Goal: Task Accomplishment & Management: Use online tool/utility

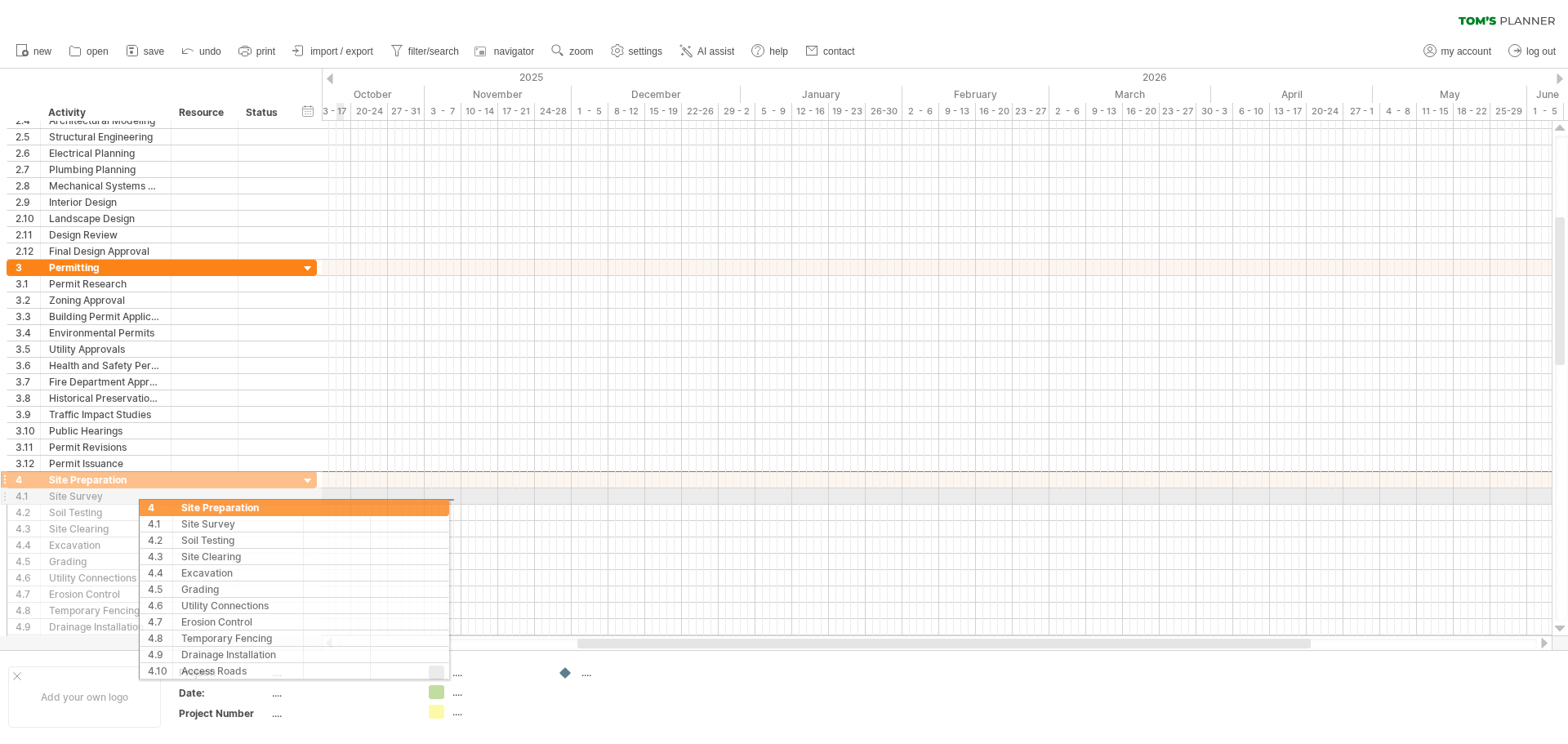
drag, startPoint x: 128, startPoint y: 482, endPoint x: 330, endPoint y: 501, distance: 202.9
click at [338, 505] on div "Trying to reach [DOMAIN_NAME] Connected again... 0% clear filter new 1" at bounding box center [784, 372] width 1568 height 744
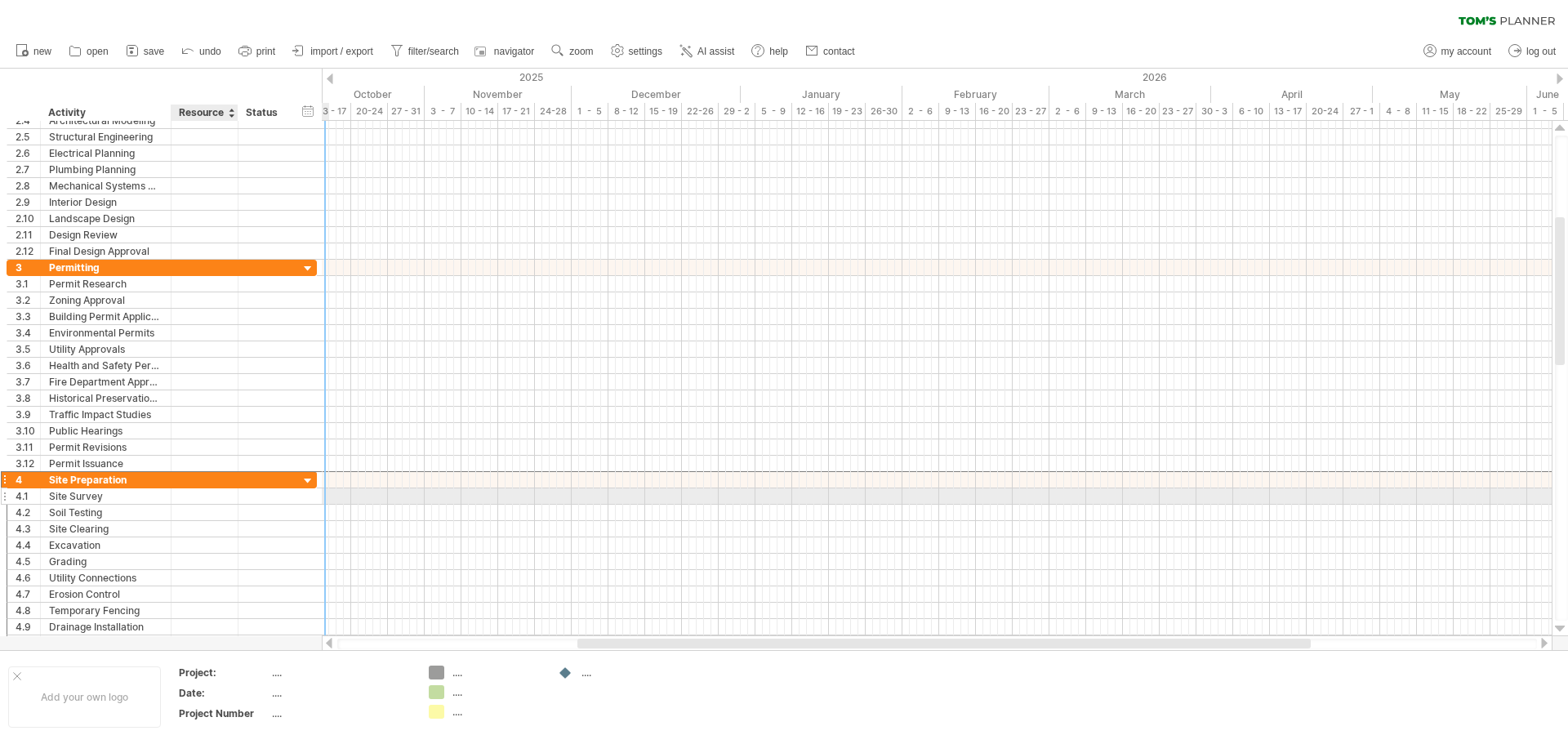
click at [200, 488] on div at bounding box center [205, 496] width 49 height 16
click at [218, 482] on div at bounding box center [205, 480] width 49 height 16
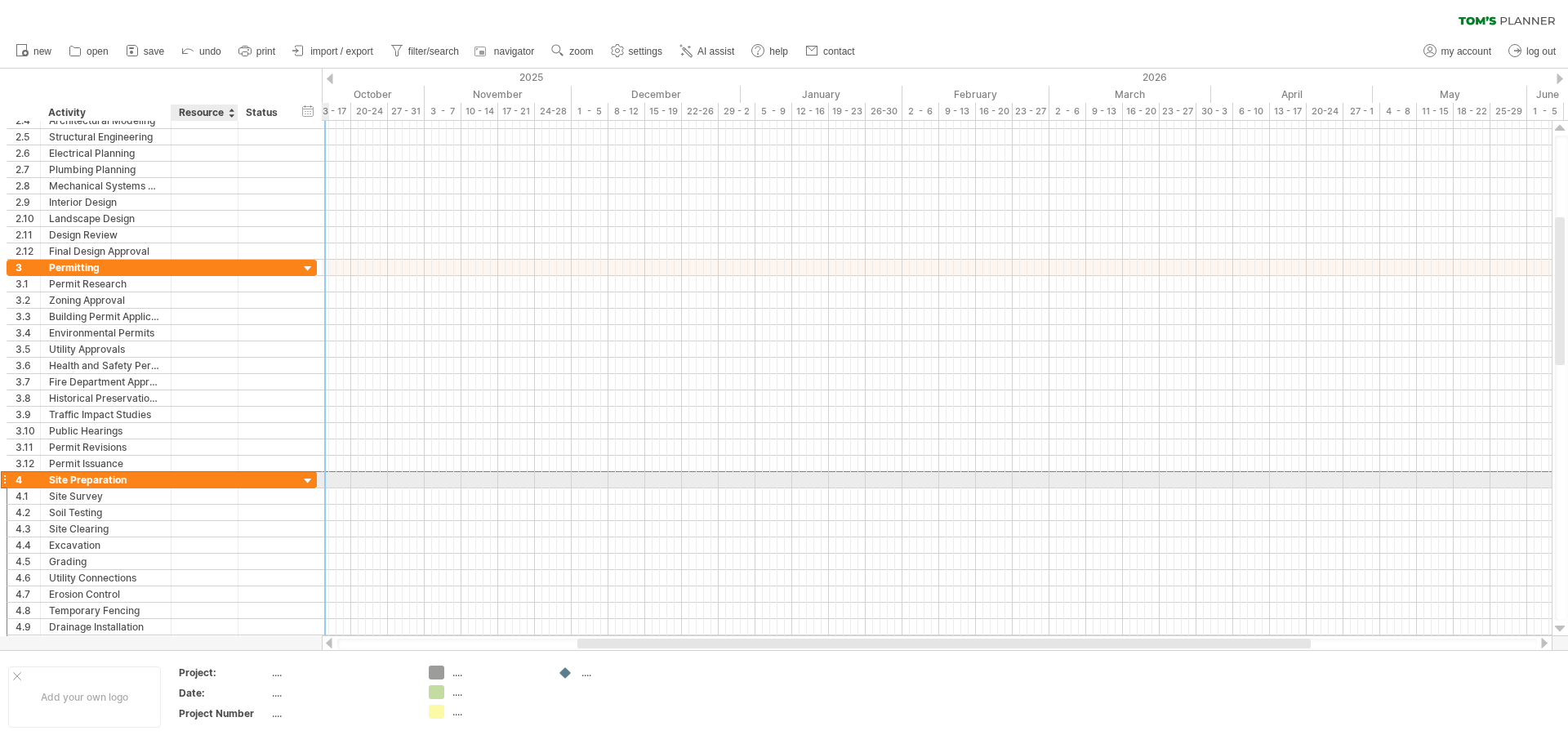
drag, startPoint x: 360, startPoint y: 506, endPoint x: 373, endPoint y: 506, distance: 13.0
click at [374, 507] on div "Trying to reach [DOMAIN_NAME] Connected again... 0% clear filter new 1" at bounding box center [784, 372] width 1568 height 744
click at [310, 476] on div at bounding box center [308, 481] width 16 height 16
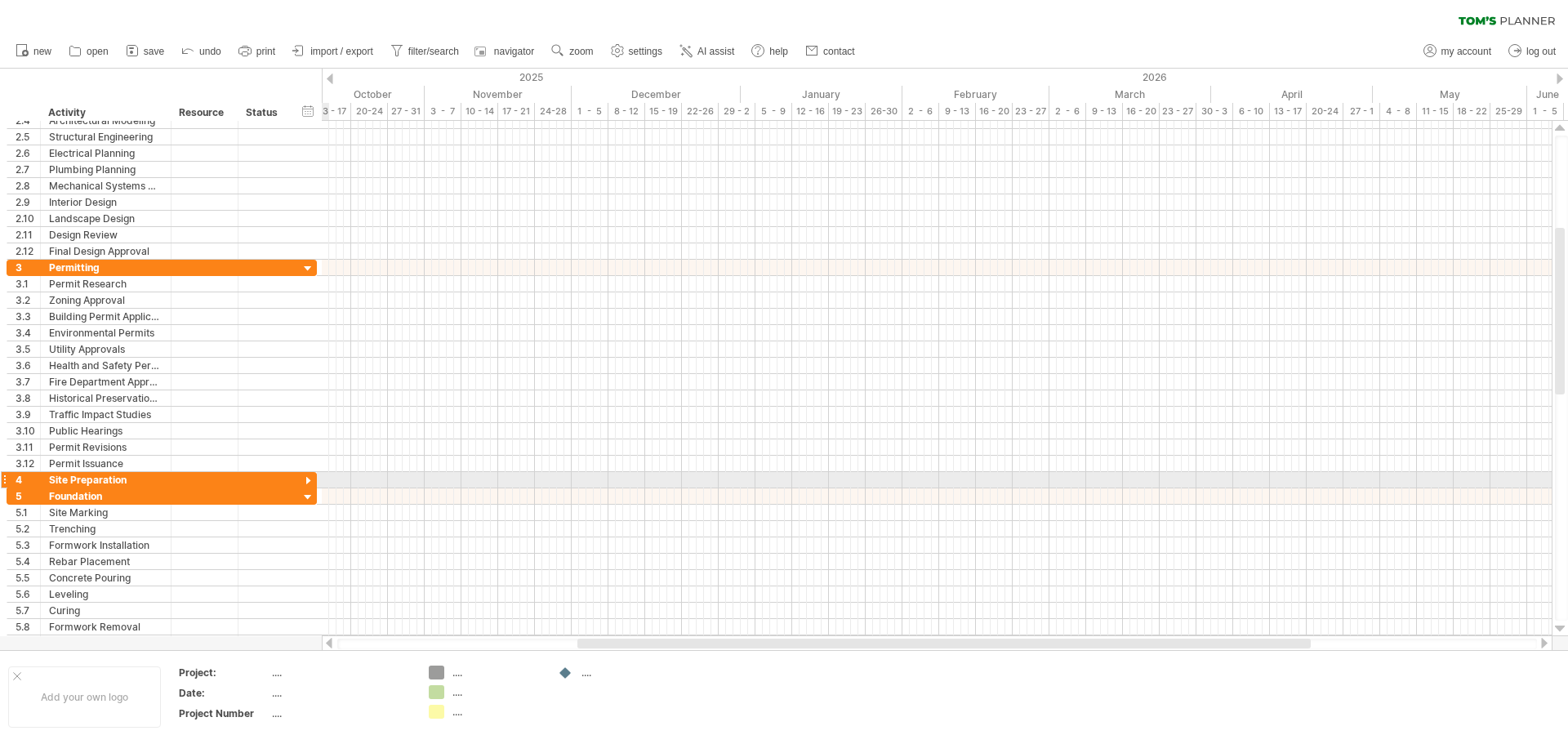
click at [310, 476] on div at bounding box center [308, 481] width 16 height 16
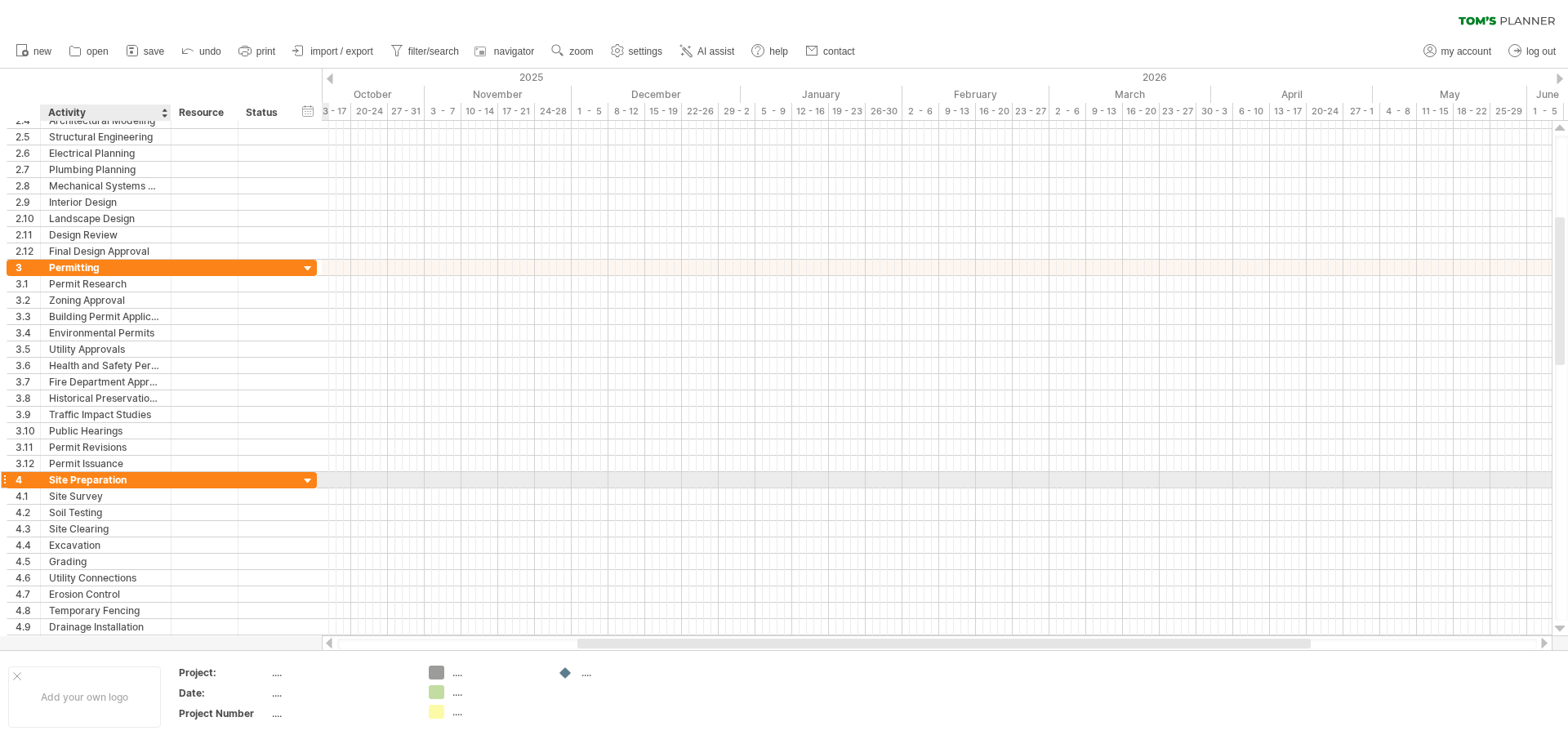
click at [50, 475] on div "Site Preparation" at bounding box center [106, 480] width 114 height 16
click at [73, 475] on input "**********" at bounding box center [106, 480] width 114 height 16
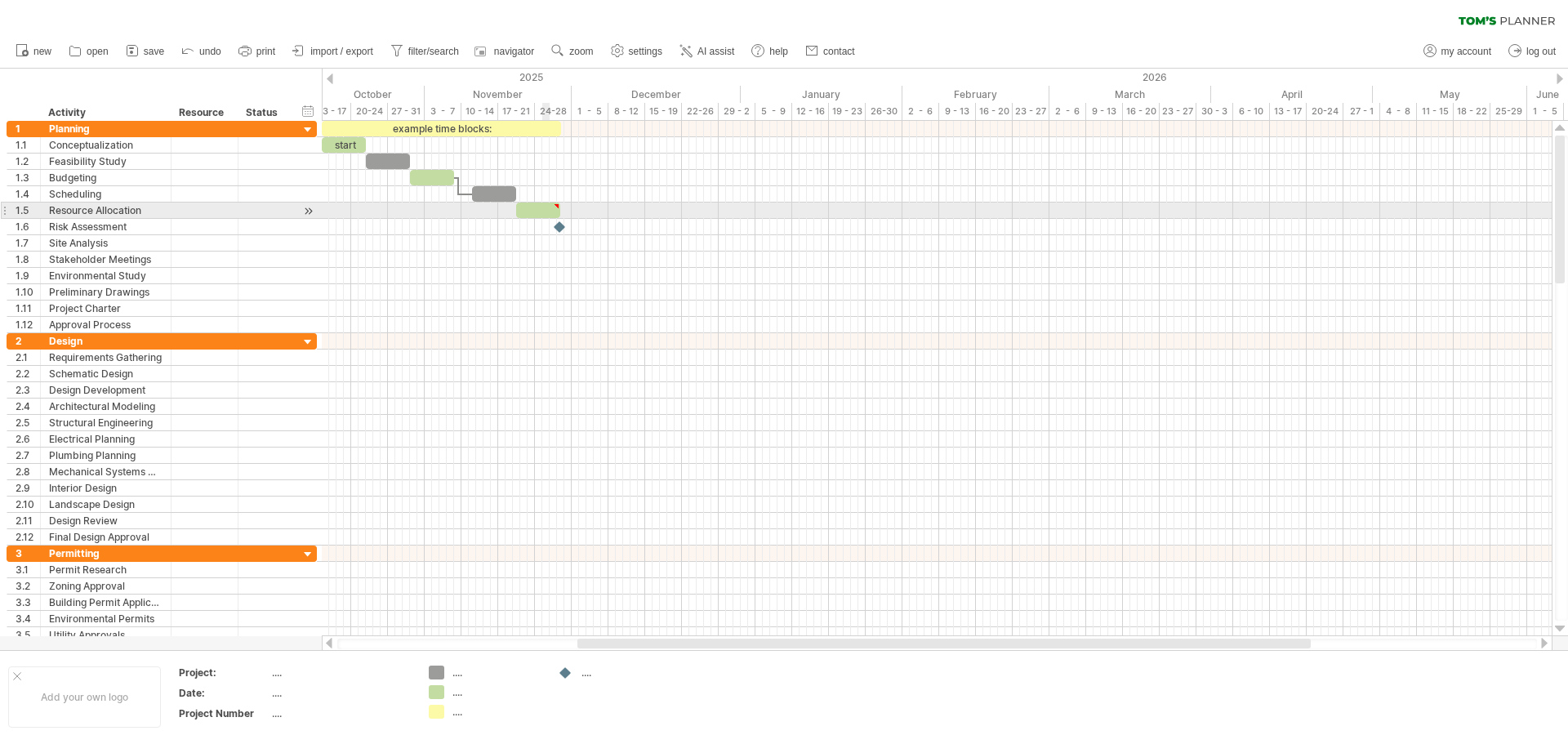
click at [547, 209] on div at bounding box center [537, 210] width 44 height 16
click at [566, 205] on div at bounding box center [937, 210] width 1230 height 17
click at [558, 204] on div at bounding box center [555, 206] width 7 height 7
type textarea "**********"
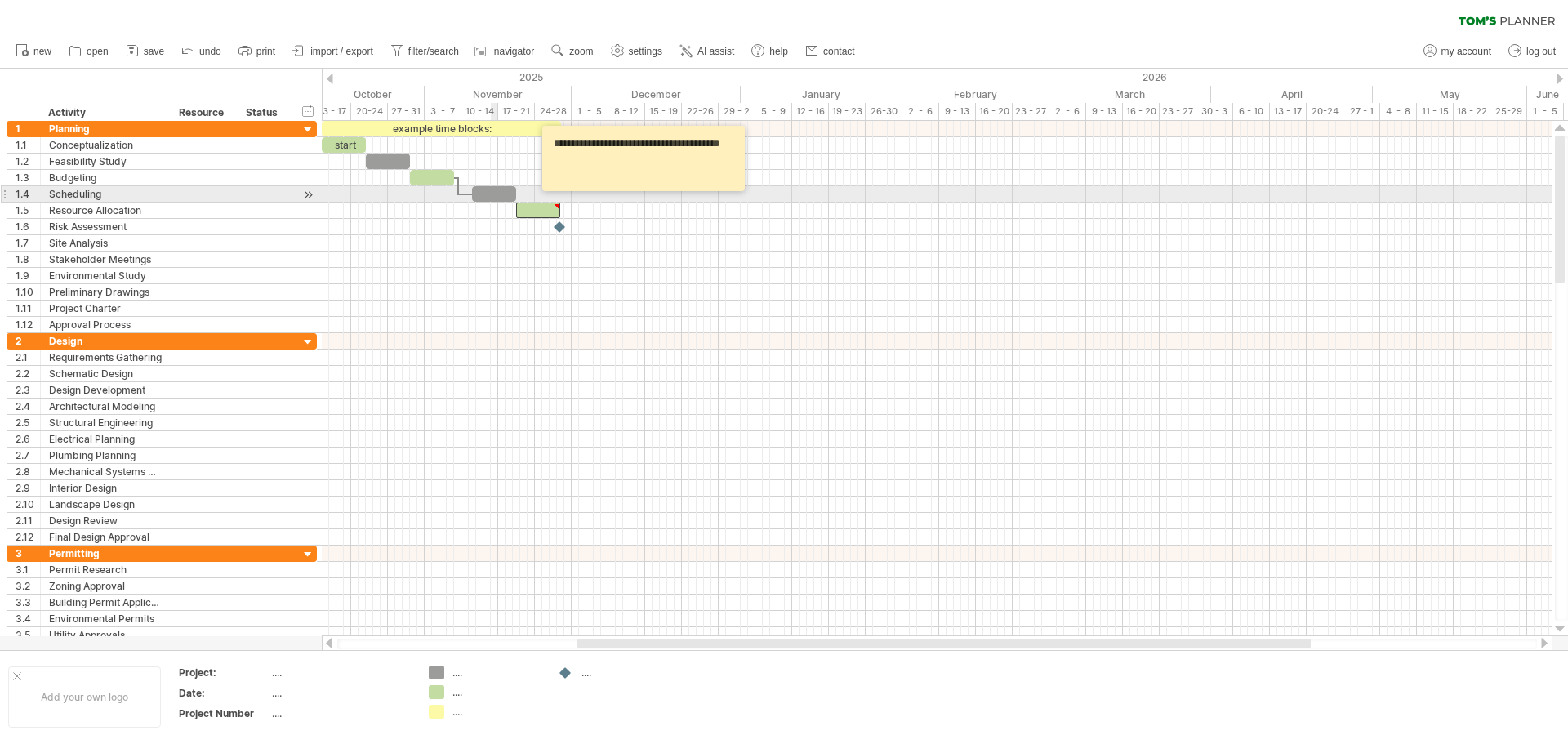
click at [494, 190] on div at bounding box center [494, 194] width 44 height 16
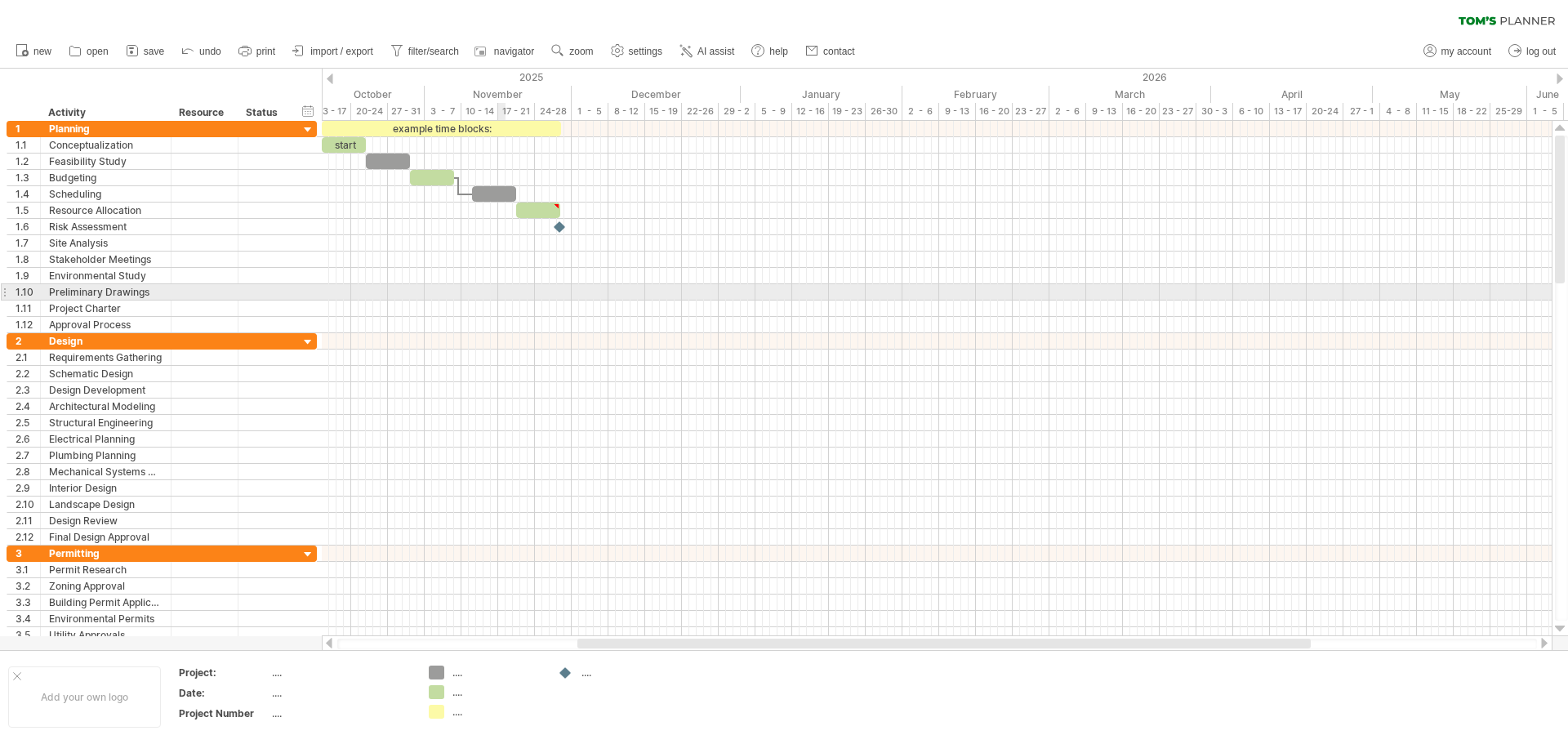
click at [503, 288] on div at bounding box center [937, 292] width 1230 height 17
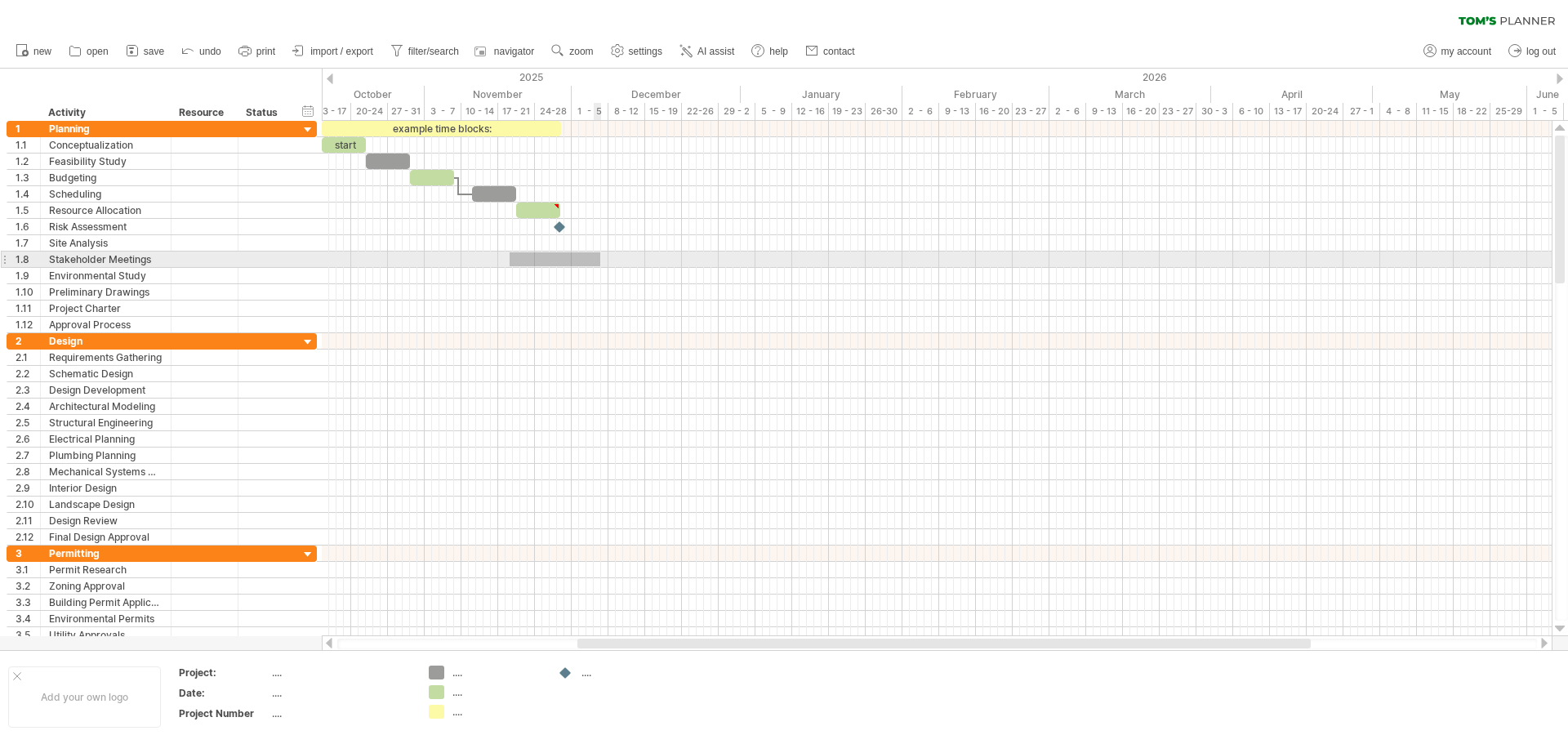
drag, startPoint x: 510, startPoint y: 252, endPoint x: 611, endPoint y: 265, distance: 101.8
click at [611, 265] on div at bounding box center [937, 260] width 1230 height 17
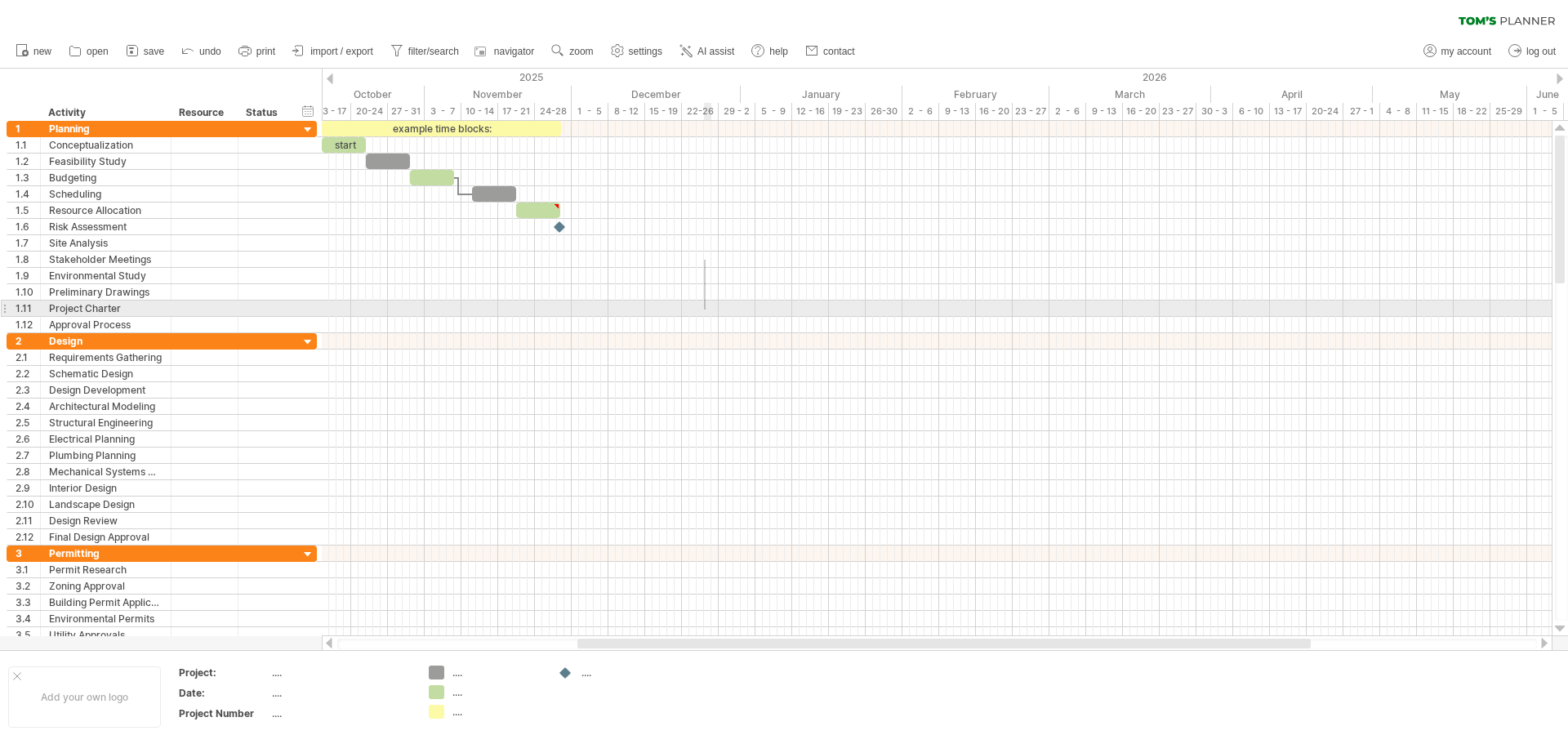
drag, startPoint x: 705, startPoint y: 260, endPoint x: 703, endPoint y: 309, distance: 49.0
click at [703, 309] on div at bounding box center [937, 226] width 1230 height 212
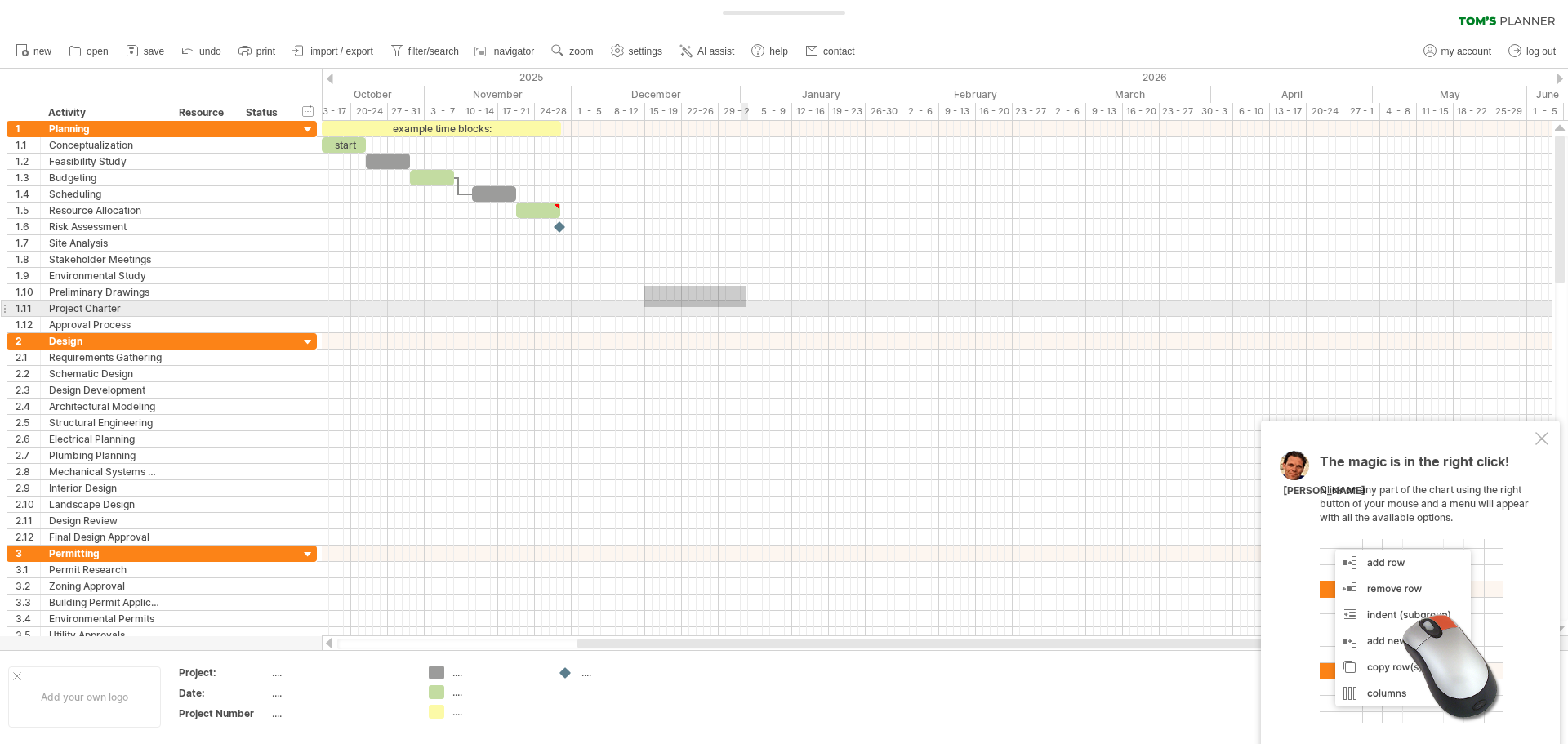
drag, startPoint x: 643, startPoint y: 286, endPoint x: 746, endPoint y: 299, distance: 103.8
click at [745, 306] on div at bounding box center [937, 226] width 1230 height 212
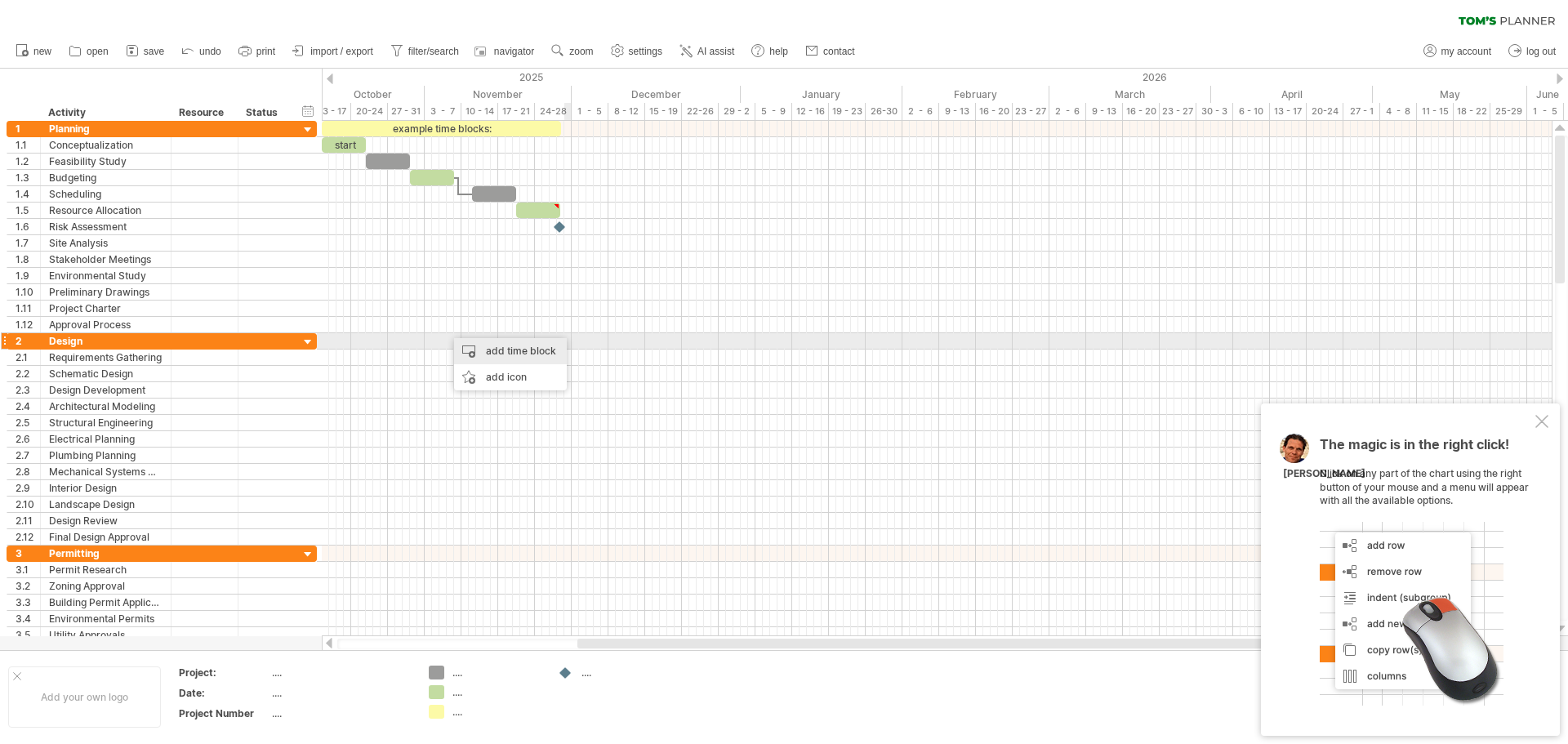
click at [508, 348] on div "add time block" at bounding box center [510, 351] width 113 height 26
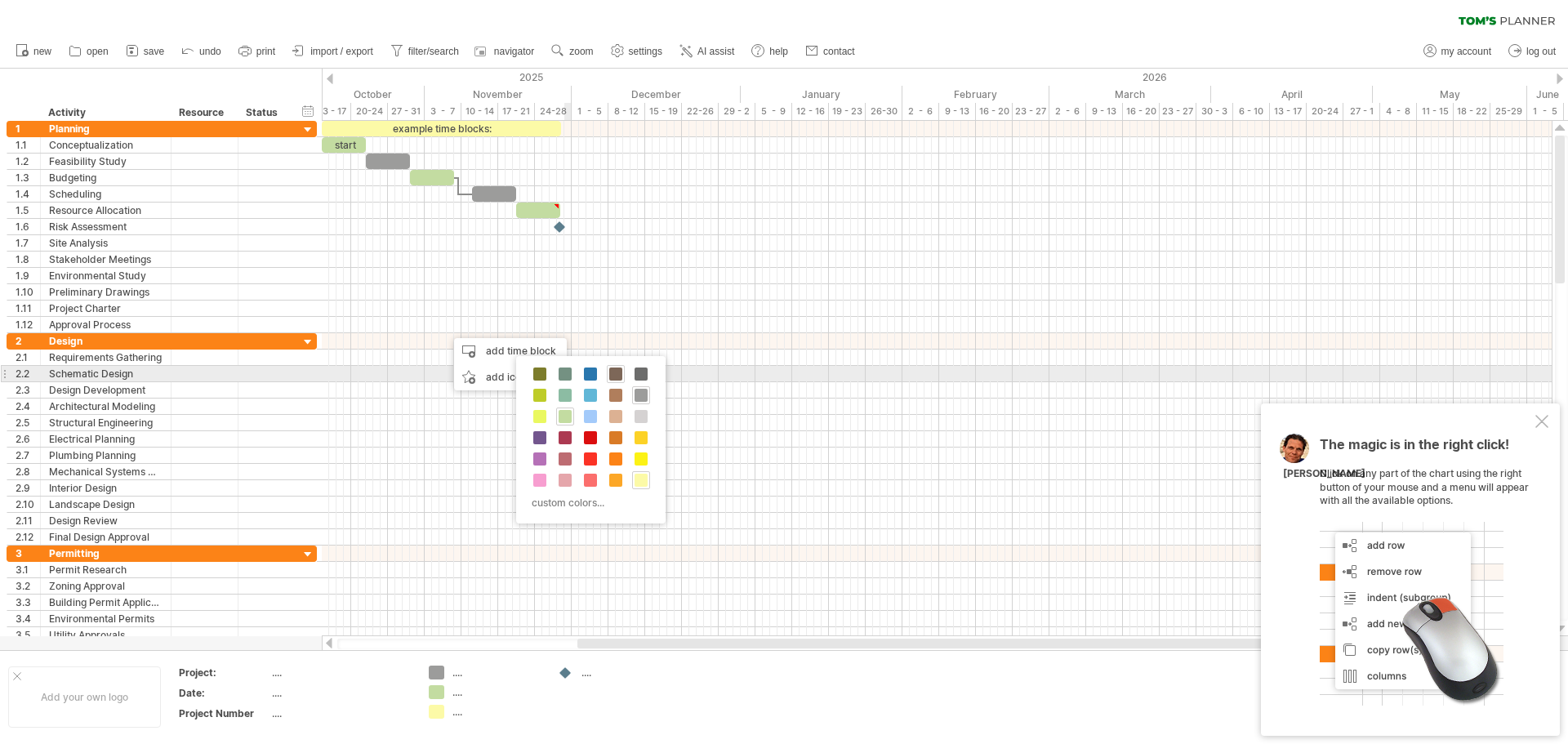
click at [615, 376] on span at bounding box center [615, 373] width 13 height 13
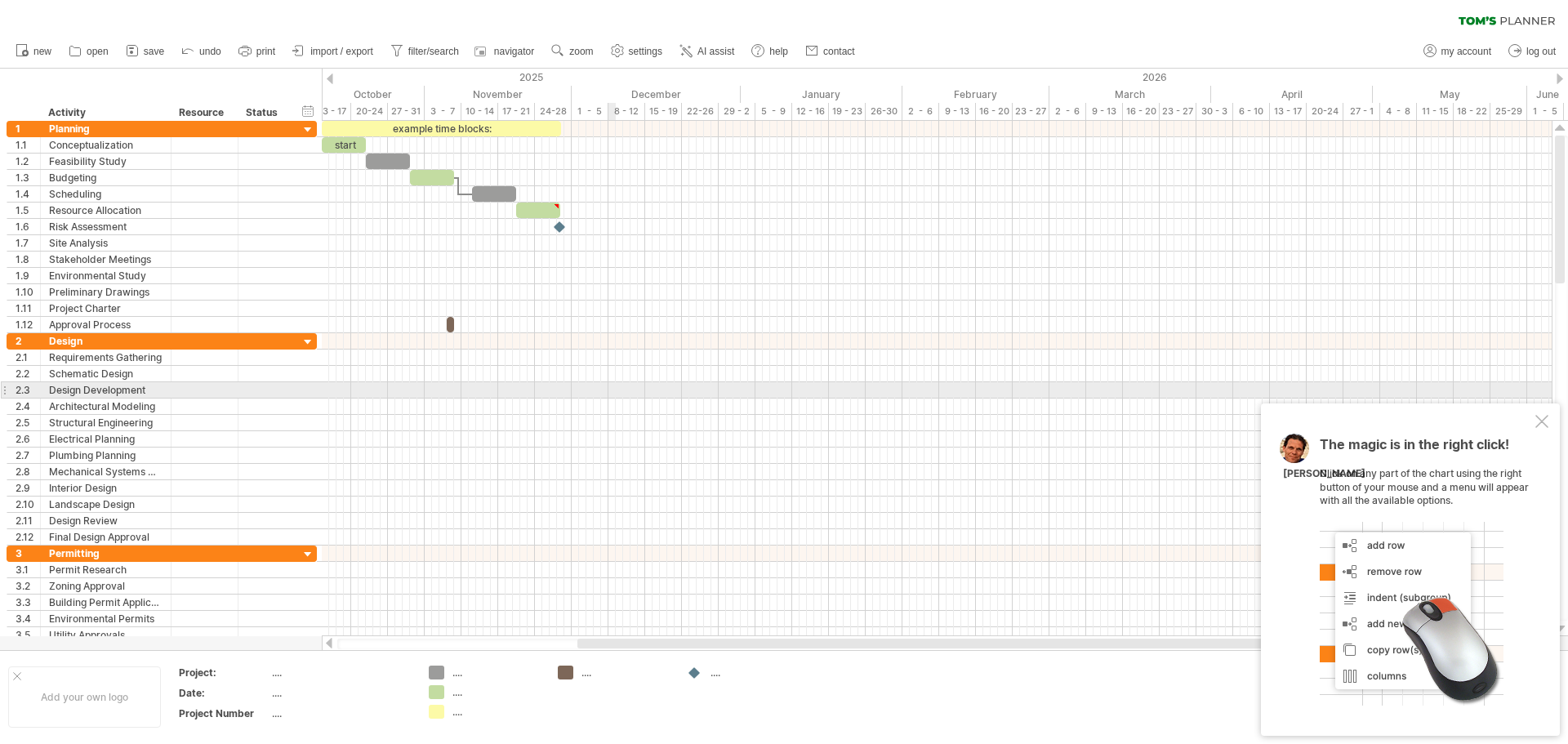
click at [609, 390] on div at bounding box center [937, 390] width 1230 height 17
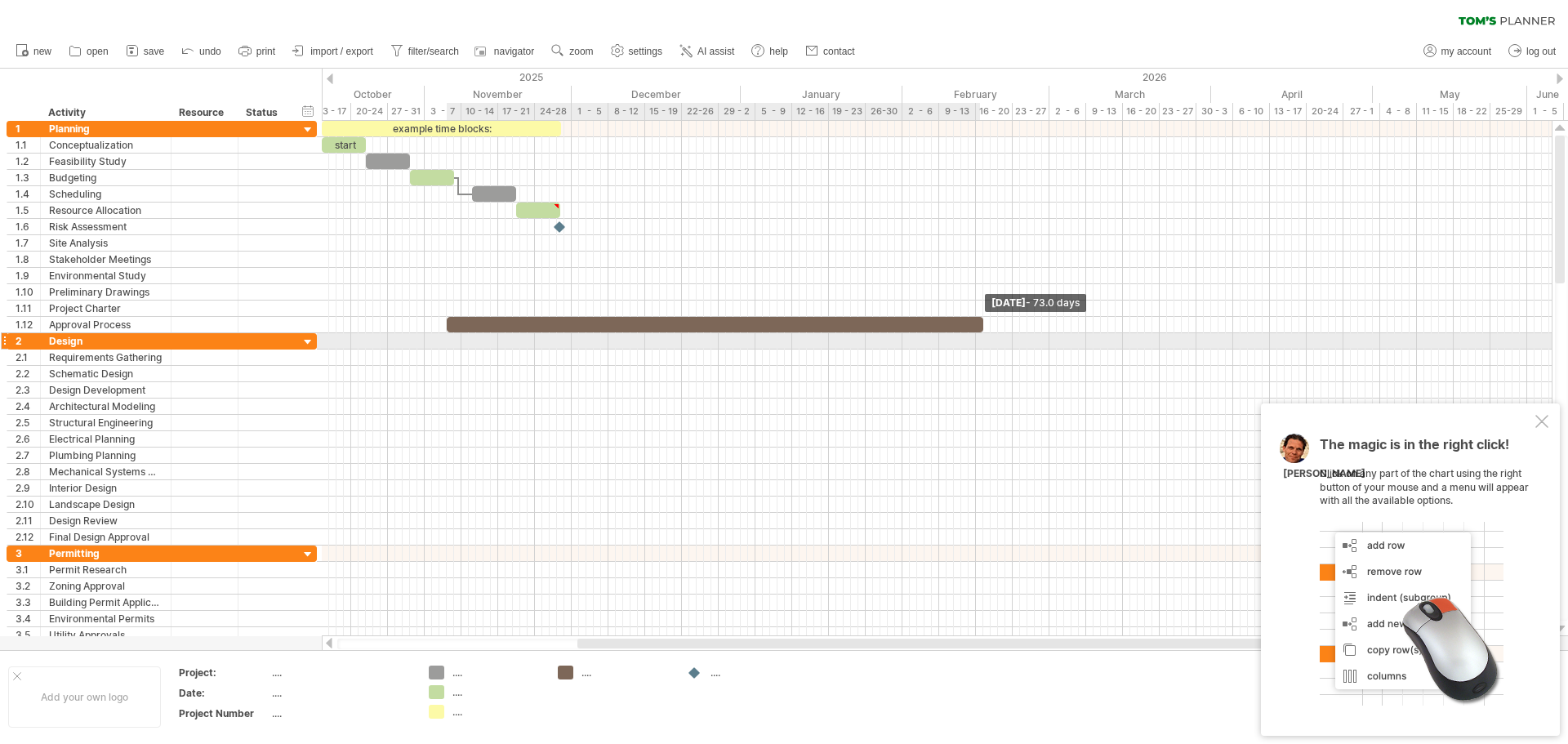
drag, startPoint x: 451, startPoint y: 327, endPoint x: 978, endPoint y: 336, distance: 527.1
click at [978, 336] on div "example time blocks: start [DATE] - 73.0 days [DATE]" at bounding box center [937, 377] width 1230 height 515
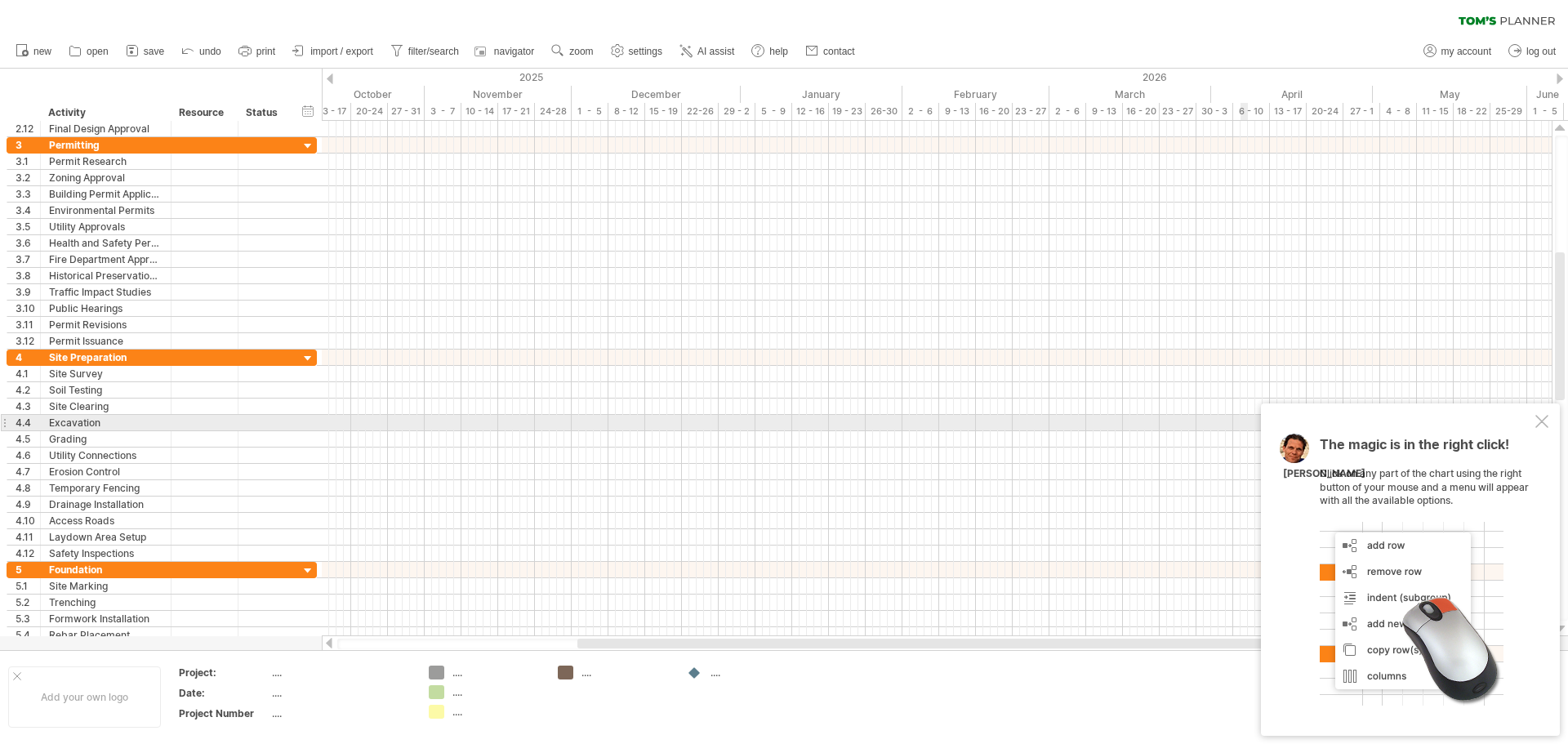
click at [1540, 425] on div at bounding box center [1541, 421] width 13 height 13
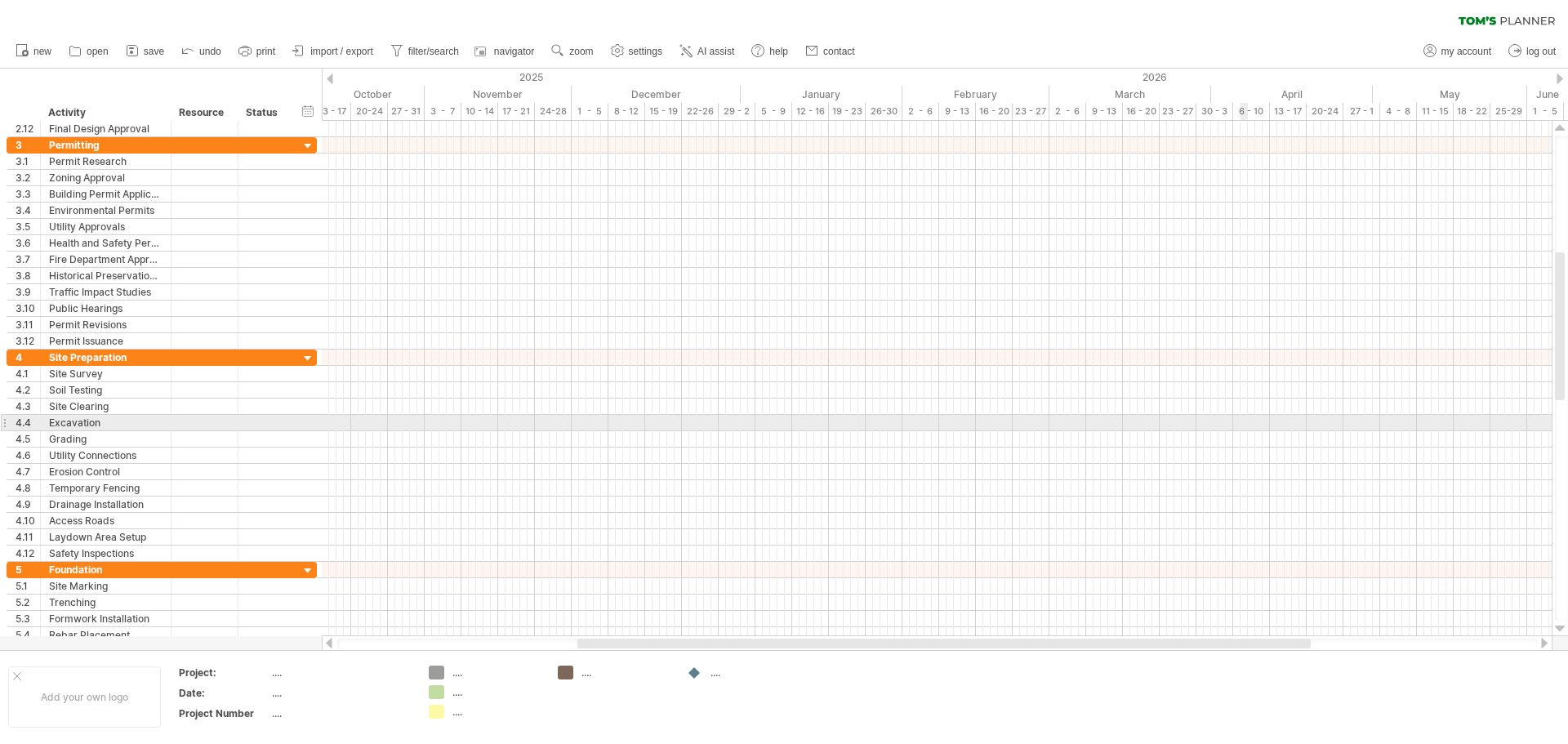
click at [1540, 425] on div at bounding box center [937, 423] width 1230 height 17
